Goal: Task Accomplishment & Management: Complete application form

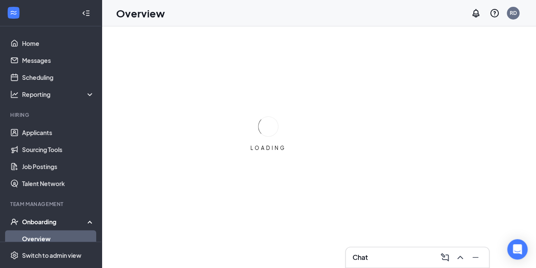
click at [78, 208] on div "Team Management" at bounding box center [51, 204] width 83 height 8
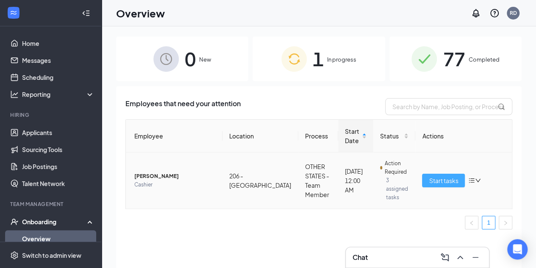
click at [439, 177] on span "Start tasks" at bounding box center [443, 180] width 29 height 9
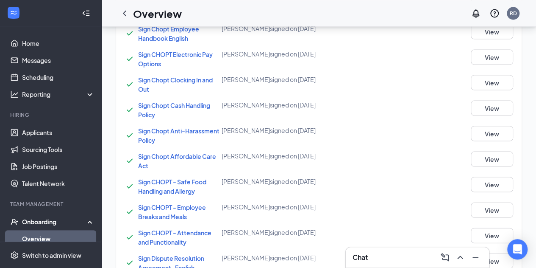
scroll to position [867, 0]
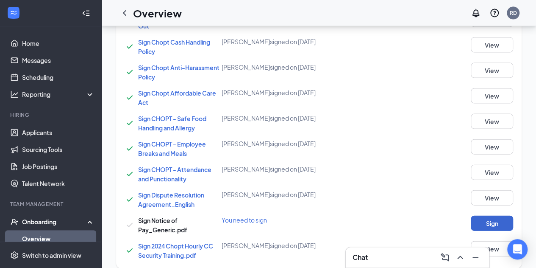
click at [497, 215] on button "Sign" at bounding box center [492, 222] width 42 height 15
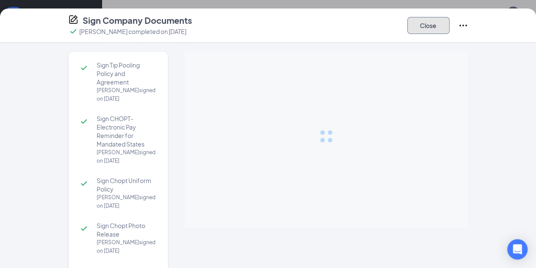
click at [450, 31] on button "Close" at bounding box center [428, 25] width 42 height 17
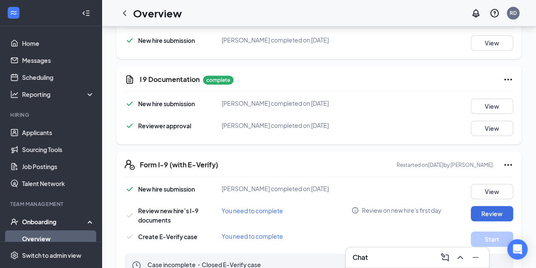
scroll to position [161, 0]
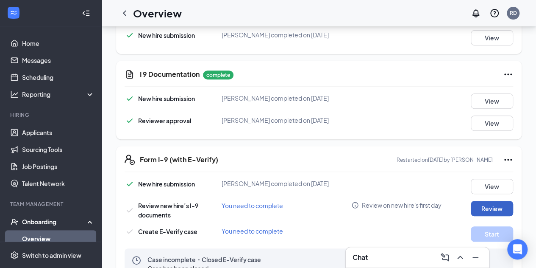
click at [480, 209] on button "Review" at bounding box center [492, 208] width 42 height 15
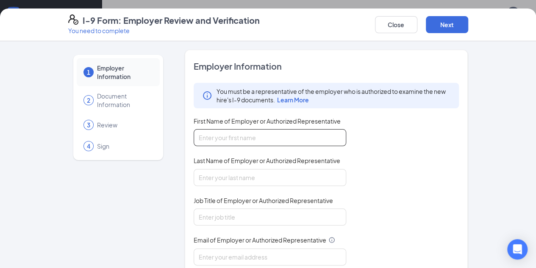
click at [265, 139] on input "First Name of Employer or Authorized Representative" at bounding box center [270, 137] width 153 height 17
type input "Rhyle"
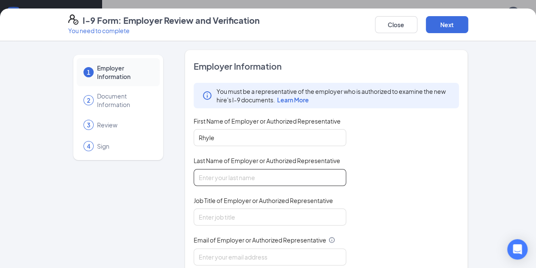
click at [240, 178] on input "Last Name of Employer or Authorized Representative" at bounding box center [270, 177] width 153 height 17
type input "[PERSON_NAME]"
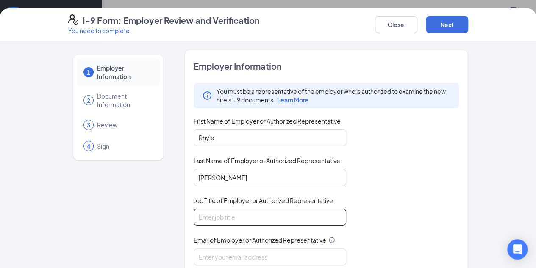
click at [215, 214] on input "Job Title of Employer or Authorized Representative" at bounding box center [270, 216] width 153 height 17
type input "General Manager"
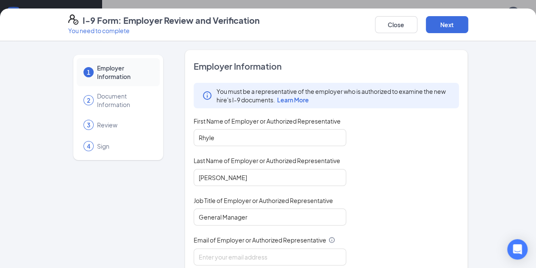
click at [228, 245] on div "Email of Employer or Authorized Representative" at bounding box center [270, 241] width 153 height 12
click at [222, 254] on input "Email of Employer or Authorized Representative" at bounding box center [270, 256] width 153 height 17
type input "[EMAIL_ADDRESS][PERSON_NAME][DOMAIN_NAME]"
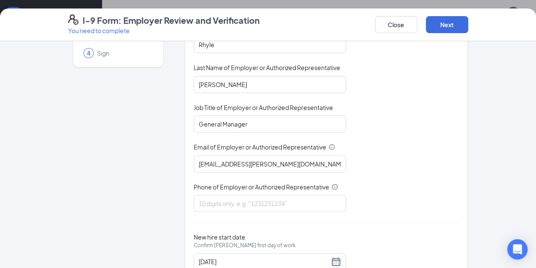
scroll to position [122, 0]
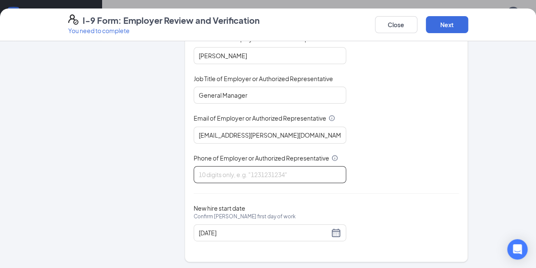
click at [282, 170] on input "Phone of Employer or Authorized Representative" at bounding box center [270, 174] width 153 height 17
type input "9807889600"
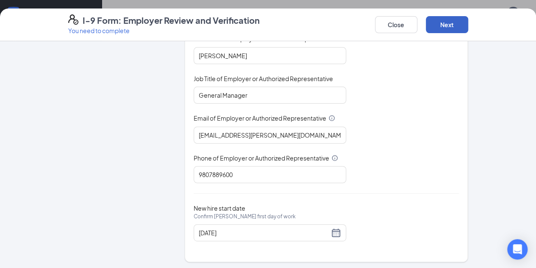
click at [469, 24] on button "Next" at bounding box center [447, 24] width 42 height 17
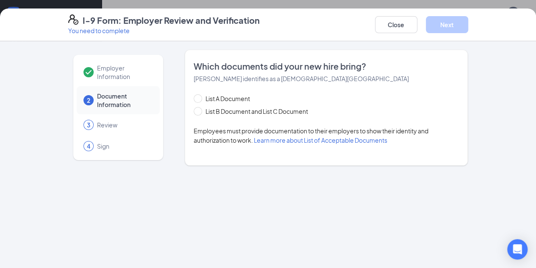
scroll to position [0, 0]
click at [194, 99] on input "List A Document" at bounding box center [197, 97] width 6 height 6
radio input "true"
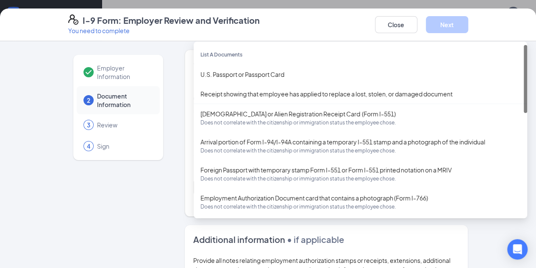
click at [194, 188] on div "Select document List A Documents U.S. Passport or Passport Card Receipt showing…" at bounding box center [327, 187] width 266 height 17
click at [194, 188] on div "Employment Authorization Document card that contains a photograph (Form I-766) …" at bounding box center [361, 202] width 334 height 28
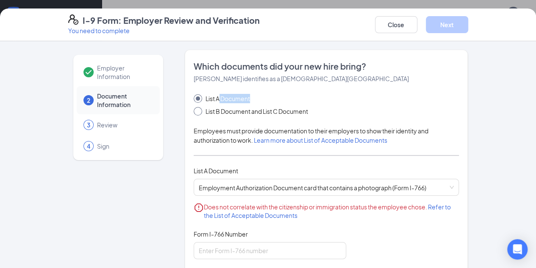
drag, startPoint x: 196, startPoint y: 98, endPoint x: 173, endPoint y: 115, distance: 28.7
click at [194, 115] on div "List A Document List B Document and List C Document" at bounding box center [259, 105] width 131 height 22
click at [194, 115] on span at bounding box center [198, 111] width 8 height 8
click at [194, 113] on input "List B Document and List C Document" at bounding box center [197, 110] width 6 height 6
radio input "true"
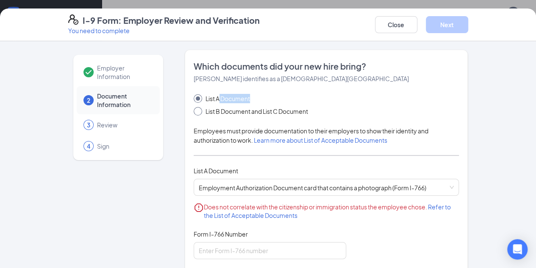
radio input "false"
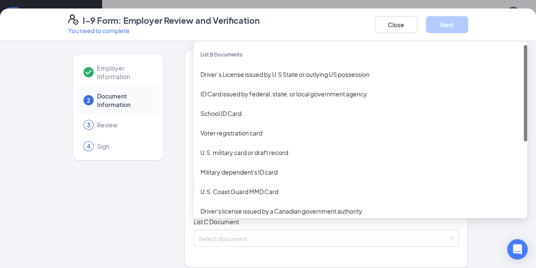
click at [194, 185] on div "Select document List B Documents Driver’s License issued by U.S State or outlyi…" at bounding box center [327, 187] width 266 height 17
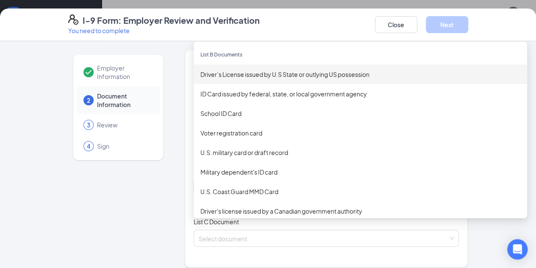
click at [220, 74] on div "Driver’s License issued by U.S State or outlying US possession" at bounding box center [361, 74] width 320 height 9
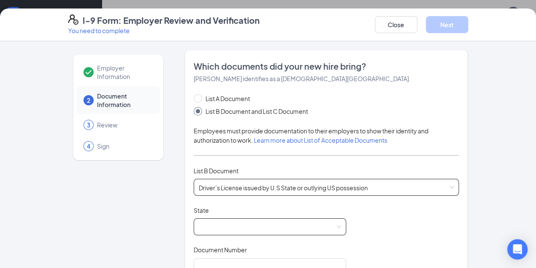
click at [213, 223] on span at bounding box center [270, 226] width 142 height 16
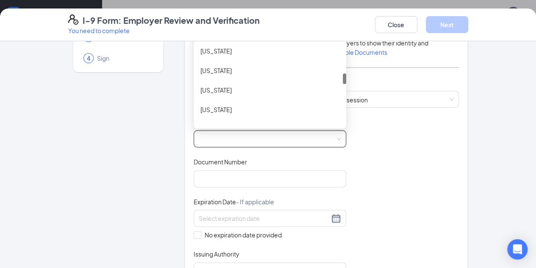
scroll to position [614, 0]
click at [220, 95] on div "[US_STATE]" at bounding box center [270, 94] width 139 height 9
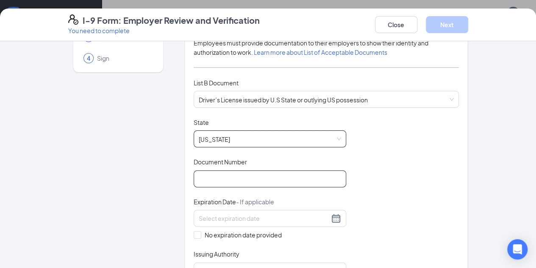
click at [284, 178] on input "Document Number" at bounding box center [270, 178] width 153 height 17
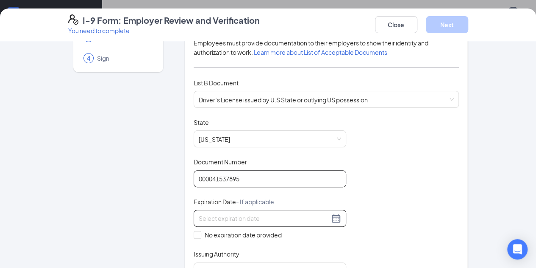
type input "000041537895"
click at [279, 215] on input at bounding box center [264, 217] width 131 height 9
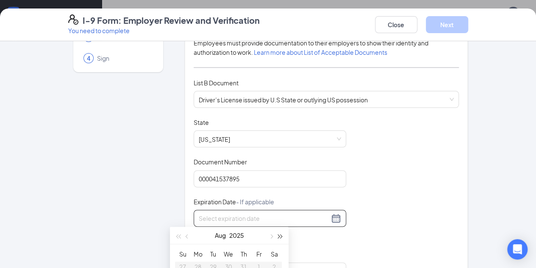
click at [279, 238] on button "button" at bounding box center [280, 234] width 9 height 17
click at [283, 238] on button "button" at bounding box center [280, 234] width 9 height 17
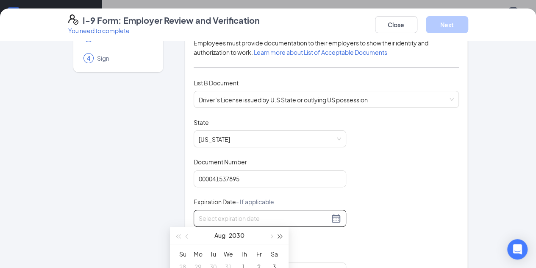
click at [283, 238] on button "button" at bounding box center [280, 234] width 9 height 17
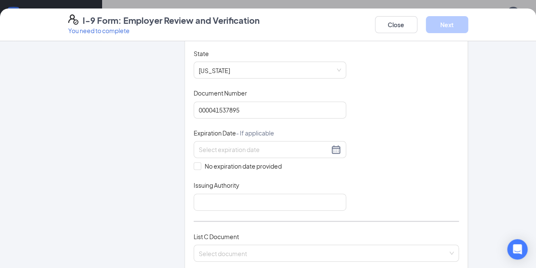
scroll to position [171, 0]
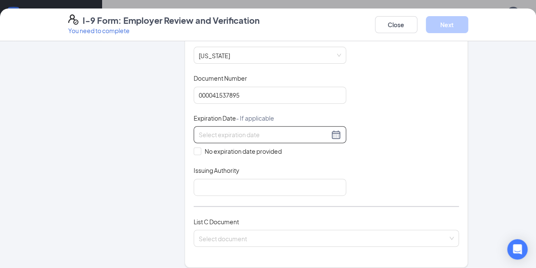
click at [199, 135] on input at bounding box center [264, 134] width 131 height 9
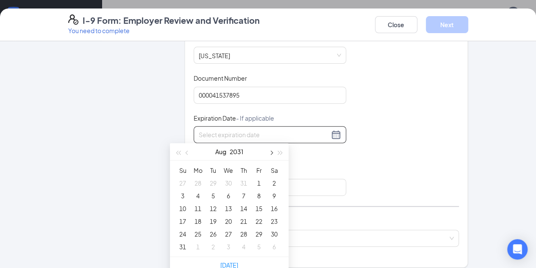
click at [270, 153] on span "button" at bounding box center [271, 152] width 4 height 4
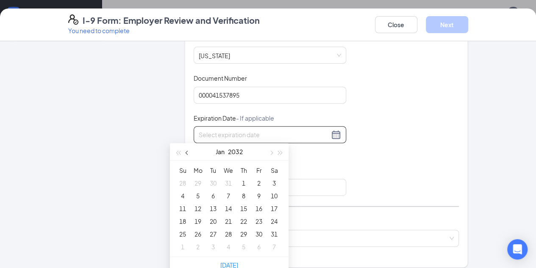
click at [189, 154] on button "button" at bounding box center [187, 151] width 9 height 17
type input "[DATE]"
click at [262, 219] on div "24" at bounding box center [259, 221] width 10 height 10
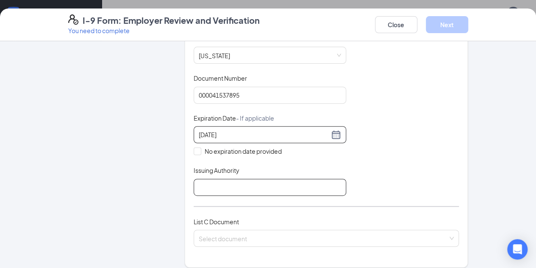
click at [219, 186] on input "Issuing Authority" at bounding box center [270, 187] width 153 height 17
type input "State of [US_STATE]"
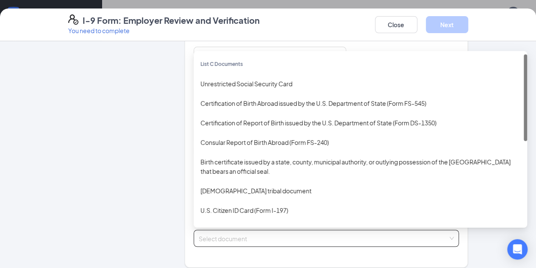
click at [223, 237] on input "search" at bounding box center [324, 236] width 250 height 13
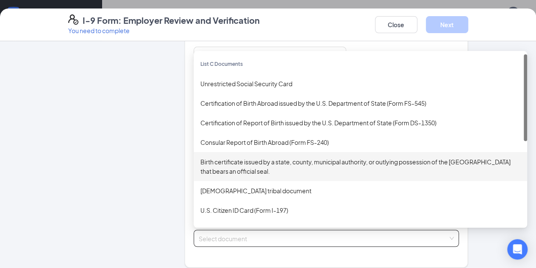
click at [231, 165] on div "Birth certificate issued by a state, county, municipal authority, or outlying p…" at bounding box center [361, 166] width 320 height 19
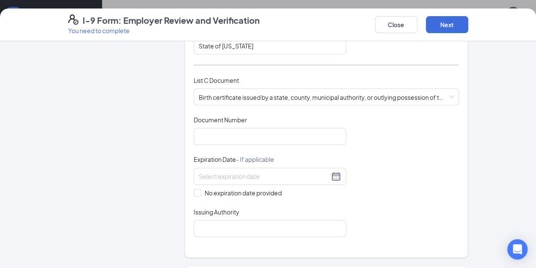
scroll to position [317, 0]
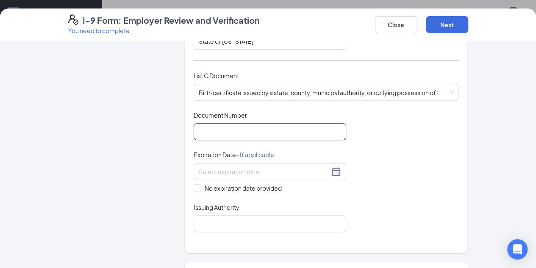
click at [238, 130] on input "Document Number" at bounding box center [270, 131] width 153 height 17
type input "f"
type input "F133305"
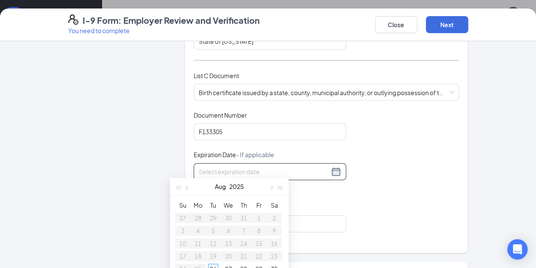
click at [250, 170] on input at bounding box center [264, 171] width 131 height 9
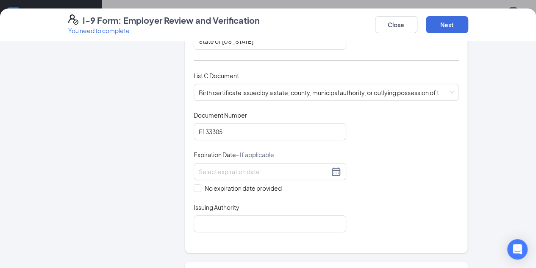
click at [360, 182] on div "Document Title Birth certificate issued by a state, county, municipal authority…" at bounding box center [327, 171] width 266 height 121
click at [194, 184] on span at bounding box center [198, 188] width 8 height 8
click at [194, 184] on input "No expiration date provided" at bounding box center [197, 187] width 6 height 6
checkbox input "true"
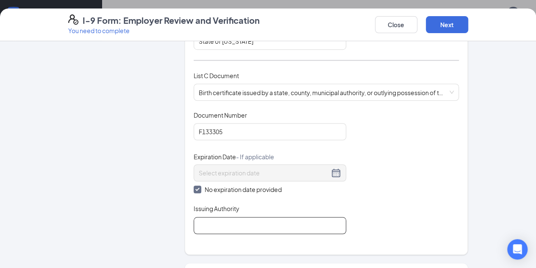
click at [196, 220] on input "Issuing Authority" at bounding box center [270, 225] width 153 height 17
type input "State of [US_STATE]"
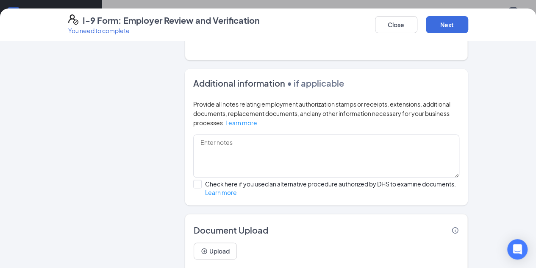
scroll to position [521, 0]
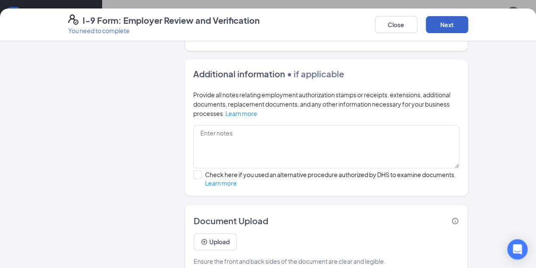
click at [469, 25] on button "Next" at bounding box center [447, 24] width 42 height 17
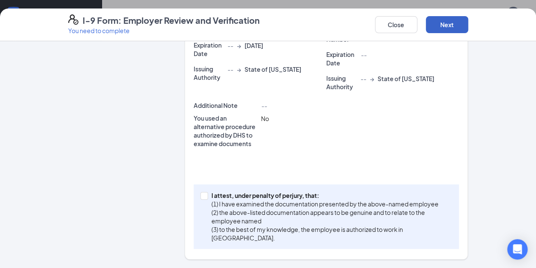
scroll to position [268, 0]
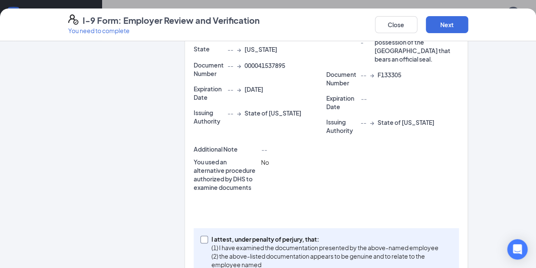
click at [201, 235] on input "I attest, under penalty of [PERSON_NAME], that: (1) I have examined the documen…" at bounding box center [204, 238] width 6 height 6
checkbox input "true"
click at [469, 23] on button "Next" at bounding box center [447, 24] width 42 height 17
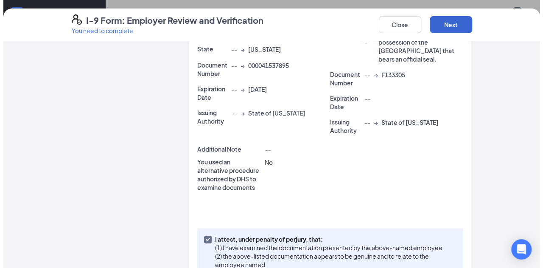
scroll to position [0, 0]
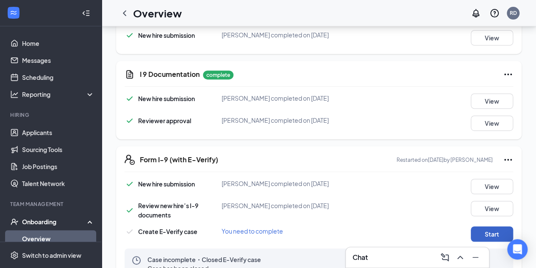
click at [494, 232] on button "Start" at bounding box center [492, 233] width 42 height 15
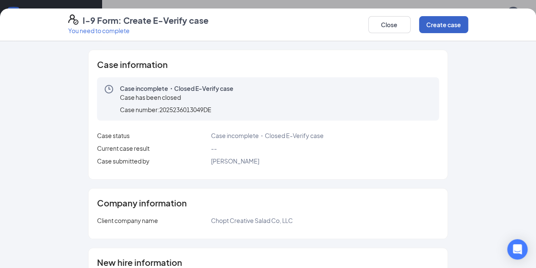
click at [469, 30] on button "Create case" at bounding box center [443, 24] width 49 height 17
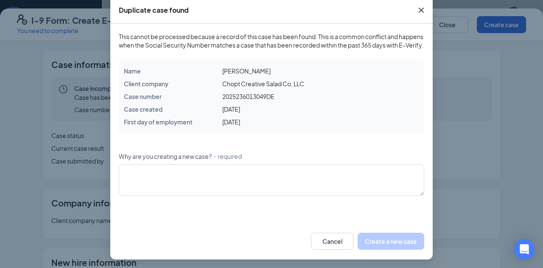
scroll to position [56, 0]
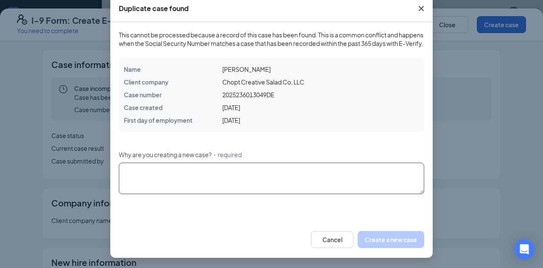
click at [308, 165] on textarea "Why are you creating a new case? ・required" at bounding box center [271, 177] width 305 height 31
click at [416, 3] on icon "Cross" at bounding box center [421, 8] width 10 height 10
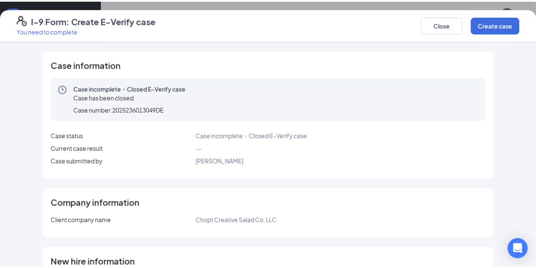
scroll to position [13, 0]
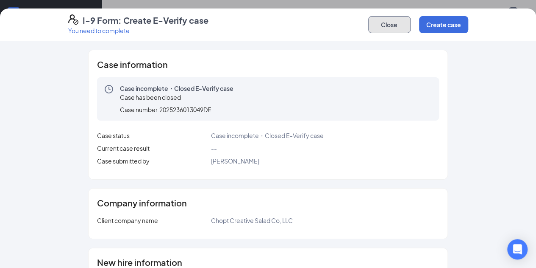
click at [411, 28] on button "Close" at bounding box center [389, 24] width 42 height 17
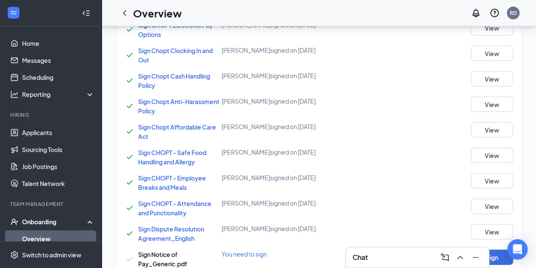
scroll to position [867, 0]
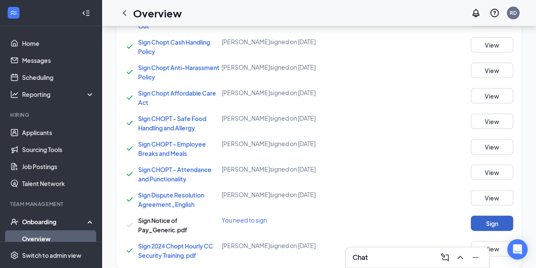
click at [490, 215] on button "Sign" at bounding box center [492, 222] width 42 height 15
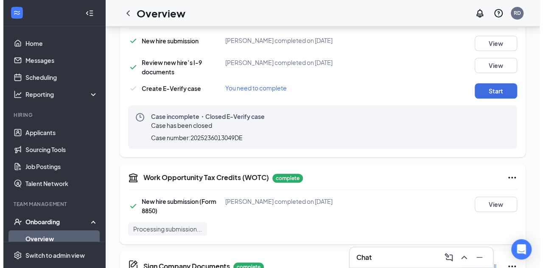
scroll to position [303, 0]
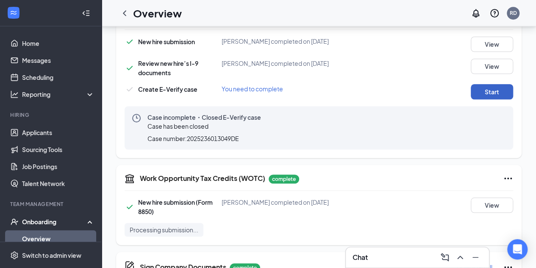
click at [483, 95] on button "Start" at bounding box center [492, 91] width 42 height 15
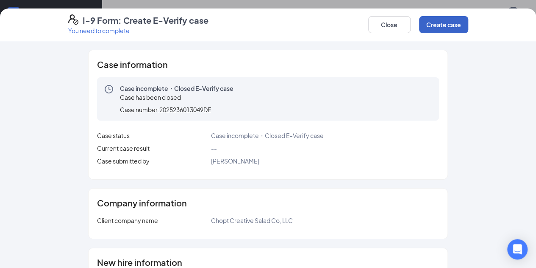
click at [469, 28] on button "Create case" at bounding box center [443, 24] width 49 height 17
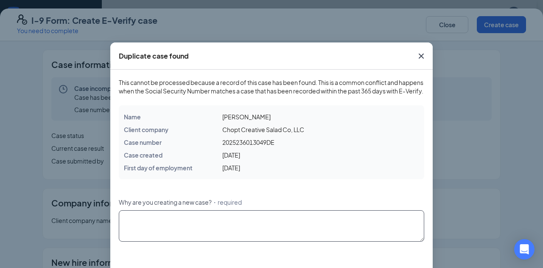
click at [247, 220] on textarea "Why are you creating a new case? ・required" at bounding box center [271, 225] width 305 height 31
type textarea "w"
type textarea "Waited on paperwork"
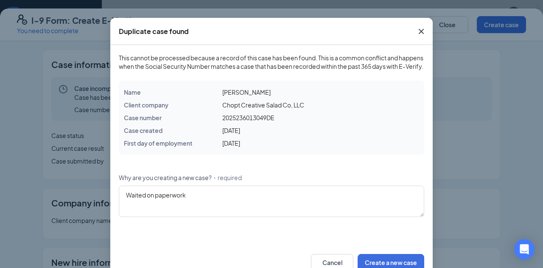
scroll to position [56, 0]
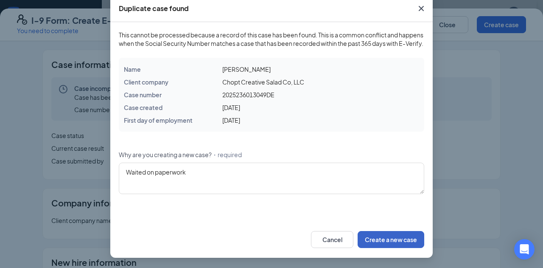
click at [399, 244] on button "Create a new case" at bounding box center [390, 239] width 67 height 17
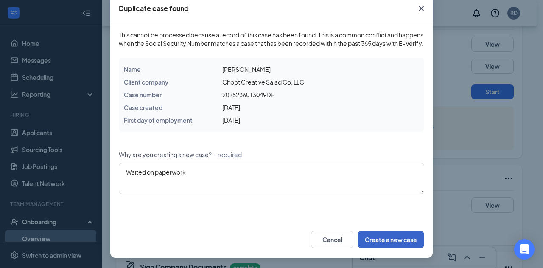
scroll to position [13, 0]
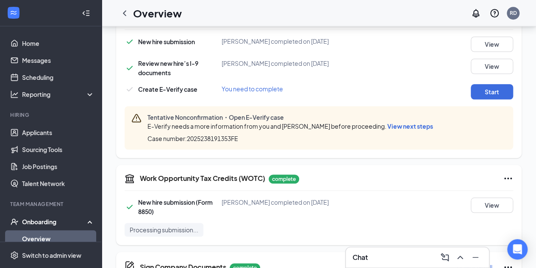
click at [413, 126] on span "View next steps" at bounding box center [411, 126] width 46 height 8
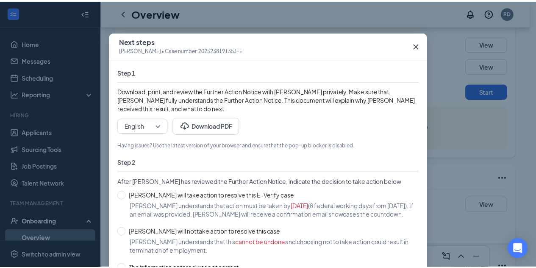
scroll to position [8, 0]
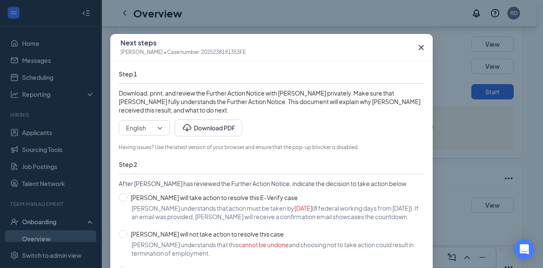
click at [418, 49] on icon "Cross" at bounding box center [421, 47] width 10 height 10
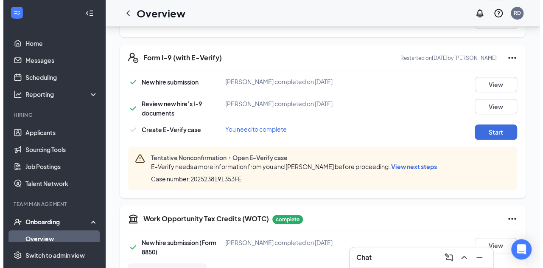
scroll to position [260, 0]
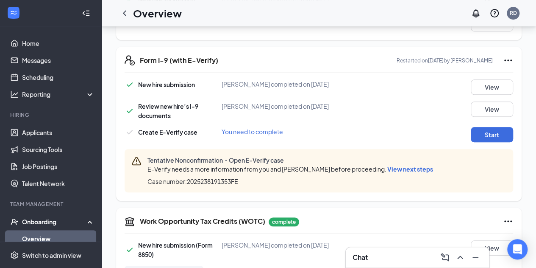
click at [407, 168] on span "View next steps" at bounding box center [411, 169] width 46 height 8
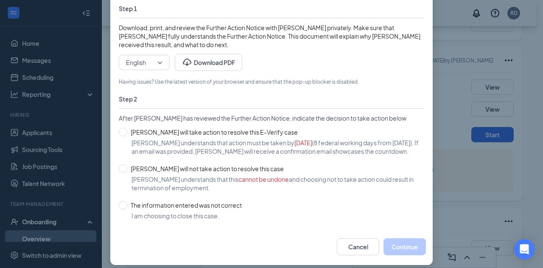
scroll to position [73, 0]
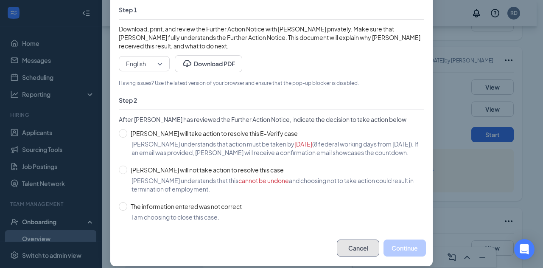
click at [360, 254] on button "Cancel" at bounding box center [358, 247] width 42 height 17
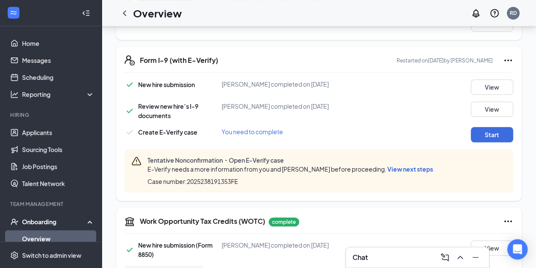
click at [401, 168] on span "View next steps" at bounding box center [411, 169] width 46 height 8
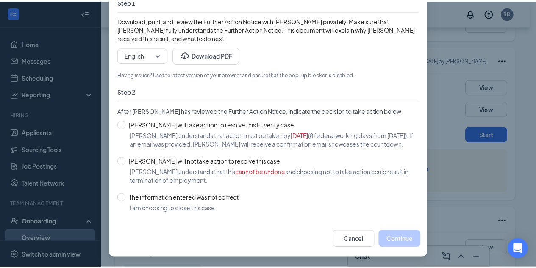
scroll to position [89, 0]
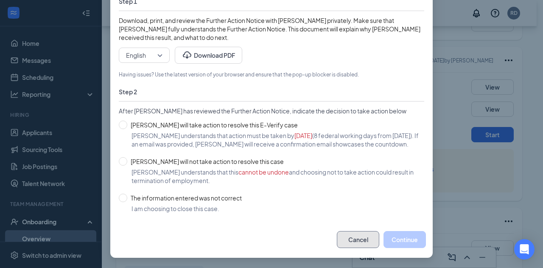
click at [347, 244] on button "Cancel" at bounding box center [358, 239] width 42 height 17
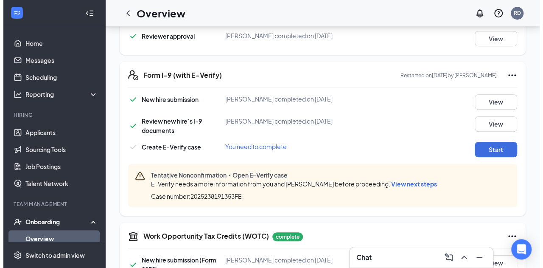
scroll to position [251, 0]
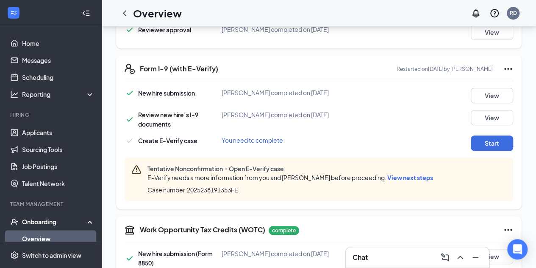
click at [412, 179] on span "View next steps" at bounding box center [411, 177] width 46 height 8
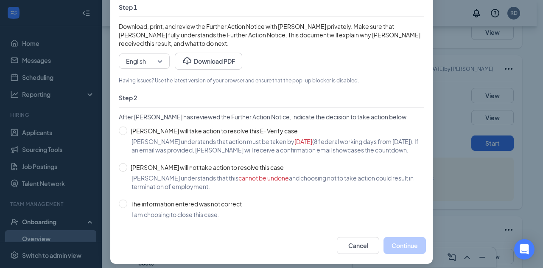
scroll to position [76, 0]
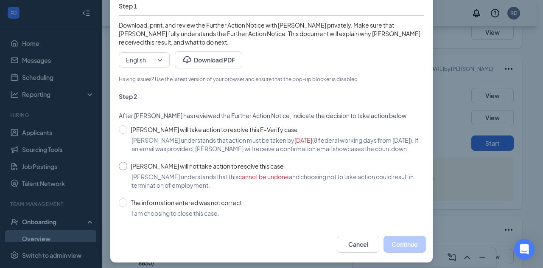
click at [355, 170] on label "[PERSON_NAME] will not take action to resolve this case" at bounding box center [270, 165] width 302 height 9
click at [127, 170] on input "[PERSON_NAME] will not take action to resolve this case" at bounding box center [123, 166] width 8 height 8
radio input "true"
click at [366, 133] on label "[PERSON_NAME] will take action to resolve this E-Verify case" at bounding box center [270, 129] width 302 height 9
click at [127, 133] on input "[PERSON_NAME] will take action to resolve this E-Verify case" at bounding box center [123, 129] width 8 height 8
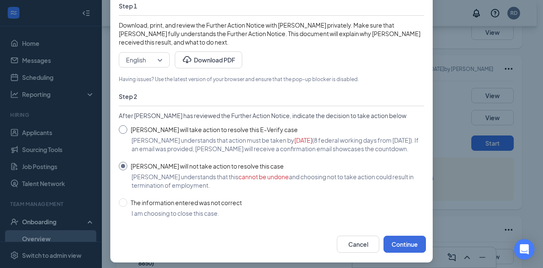
radio input "true"
radio input "false"
click at [354, 252] on button "Cancel" at bounding box center [358, 243] width 42 height 17
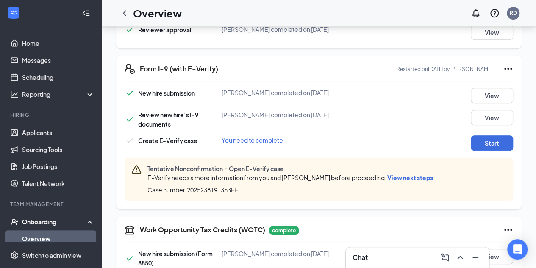
click at [403, 179] on span "View next steps" at bounding box center [411, 177] width 46 height 8
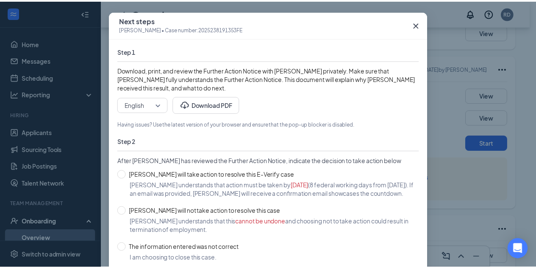
scroll to position [89, 0]
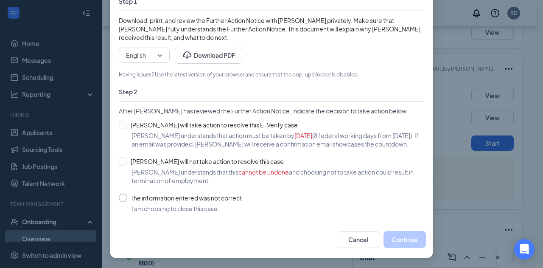
click at [122, 196] on input "The information entered was not correct" at bounding box center [123, 197] width 8 height 8
radio input "true"
click at [397, 245] on button "Close case" at bounding box center [402, 239] width 45 height 17
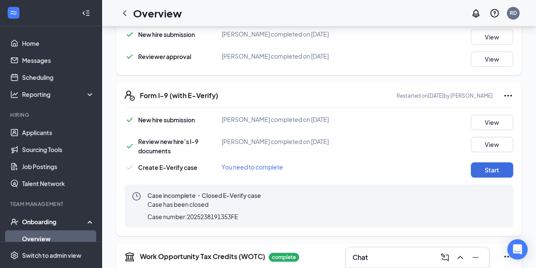
scroll to position [225, 0]
click at [489, 170] on button "Start" at bounding box center [492, 169] width 42 height 15
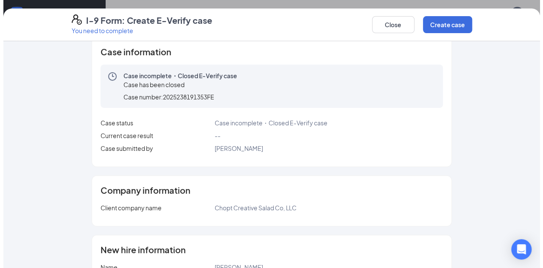
scroll to position [0, 0]
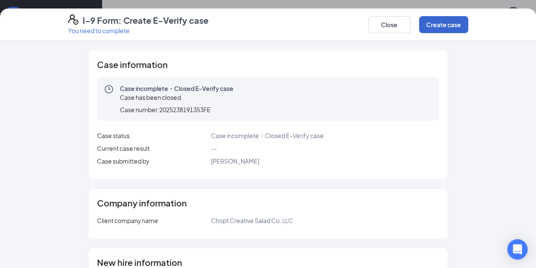
click at [469, 32] on button "Create case" at bounding box center [443, 24] width 49 height 17
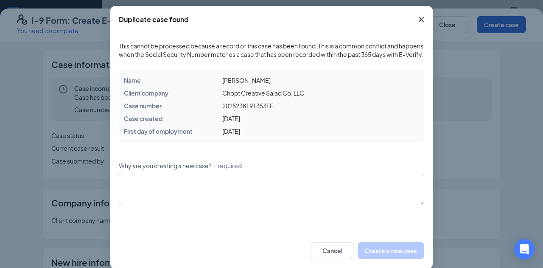
scroll to position [36, 0]
click at [424, 19] on span "Close" at bounding box center [421, 19] width 23 height 23
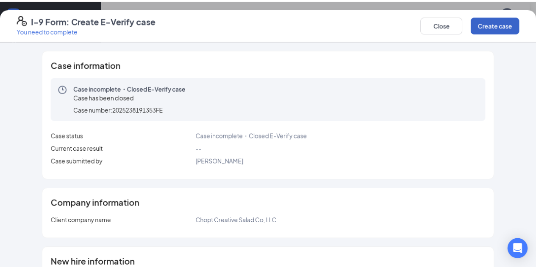
scroll to position [0, 0]
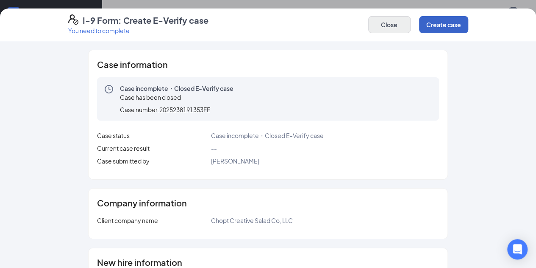
click at [411, 22] on button "Close" at bounding box center [389, 24] width 42 height 17
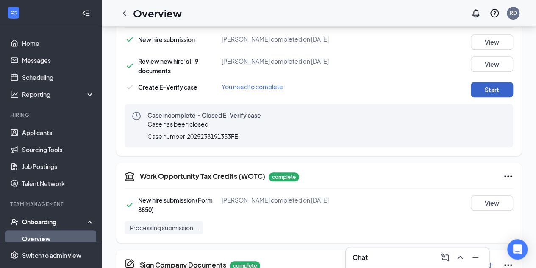
scroll to position [311, 0]
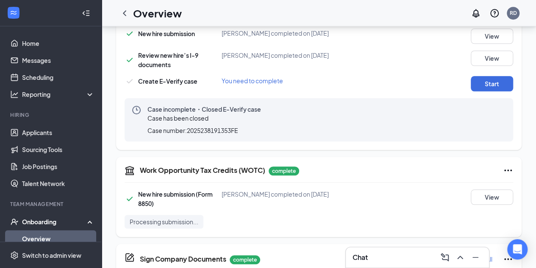
click at [0, 59] on ul "Home Messages Scheduling Reporting Hiring Applicants Sourcing Tools Job Posting…" at bounding box center [50, 208] width 101 height 364
